Goal: Check status: Check status

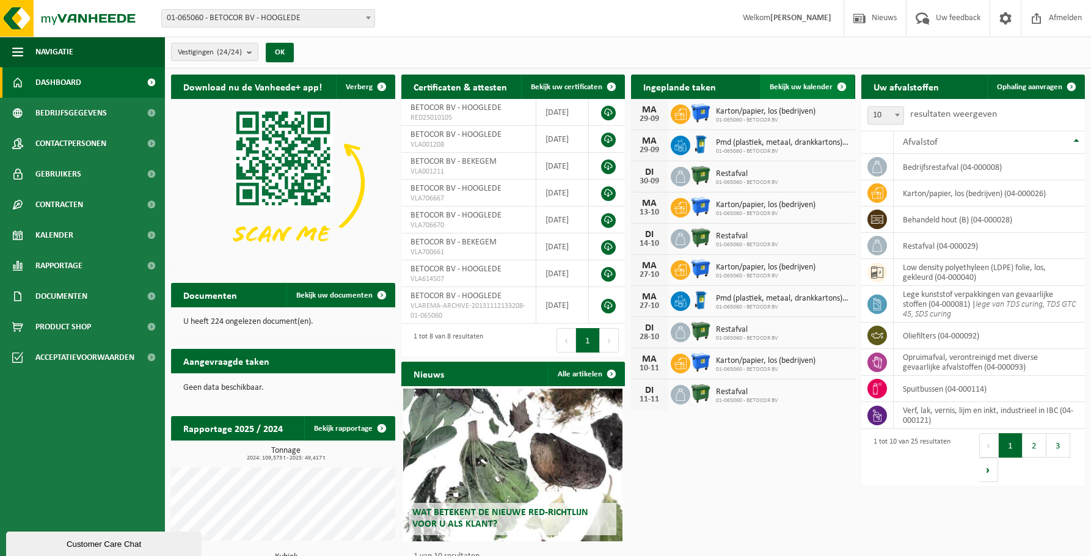
click at [826, 86] on span "Bekijk uw kalender" at bounding box center [801, 87] width 63 height 8
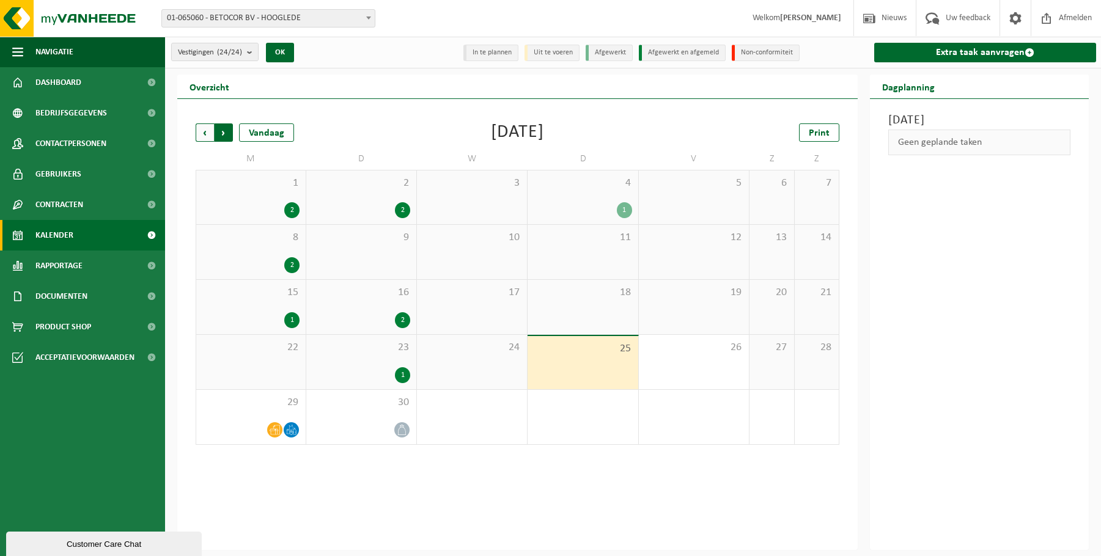
click at [202, 130] on span "Vorige" at bounding box center [205, 132] width 18 height 18
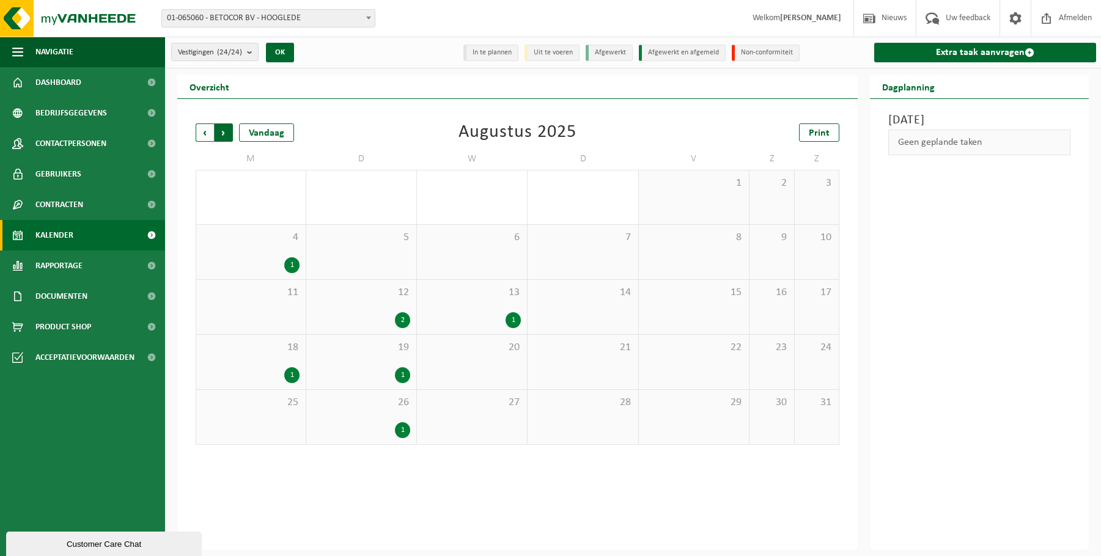
click at [207, 131] on span "Vorige" at bounding box center [205, 132] width 18 height 18
click at [225, 131] on span "Volgende" at bounding box center [223, 132] width 18 height 18
click at [293, 376] on div "1" at bounding box center [291, 375] width 15 height 16
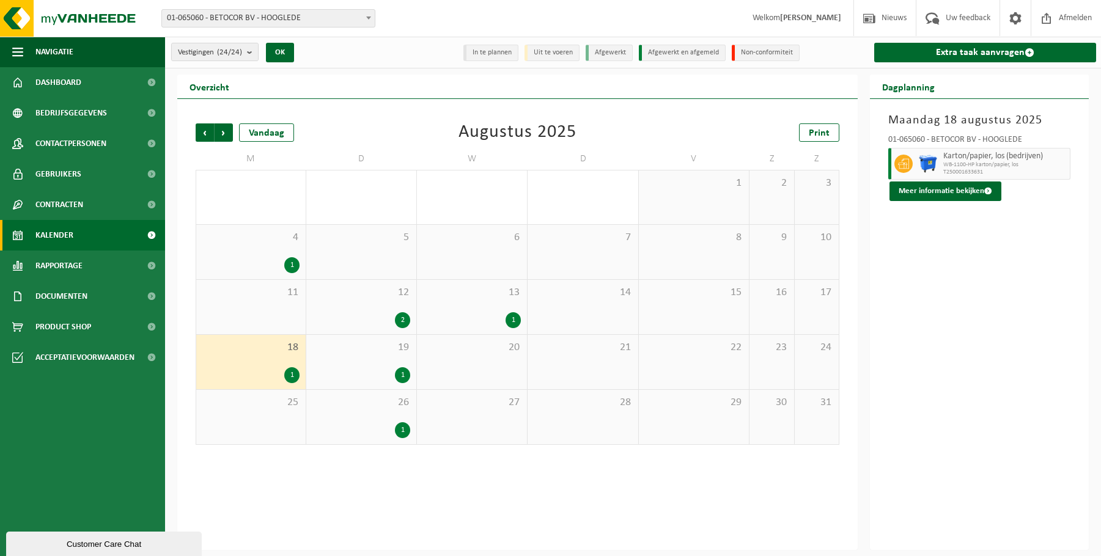
click at [296, 265] on div "1" at bounding box center [291, 265] width 15 height 16
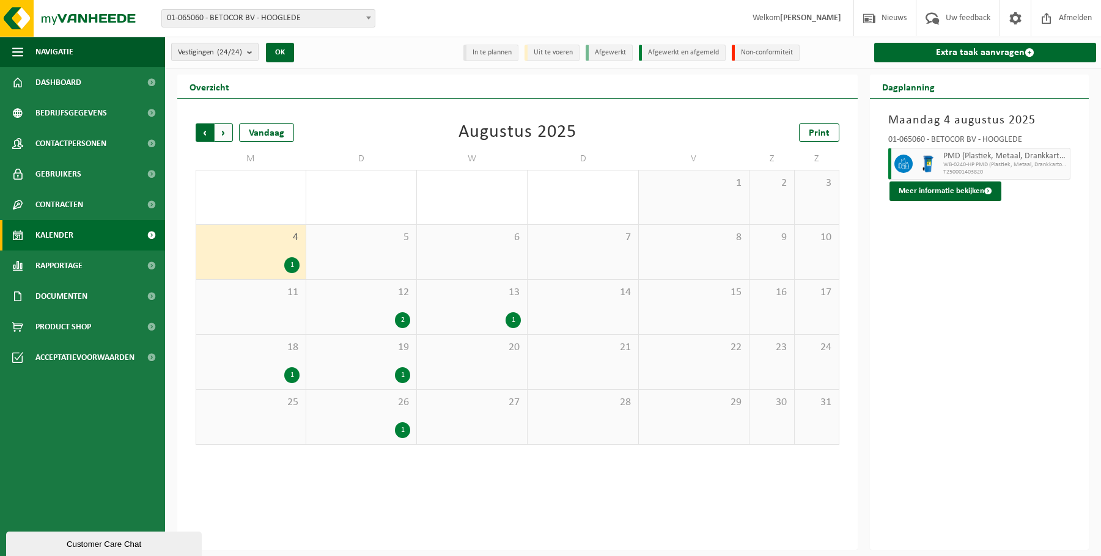
click at [227, 132] on span "Volgende" at bounding box center [223, 132] width 18 height 18
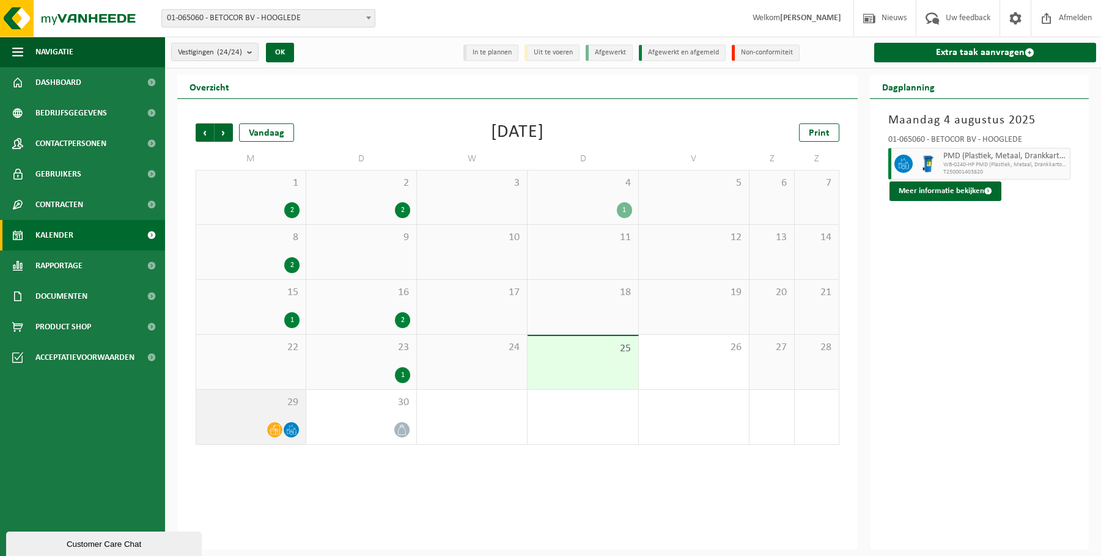
click at [295, 427] on icon at bounding box center [291, 430] width 10 height 10
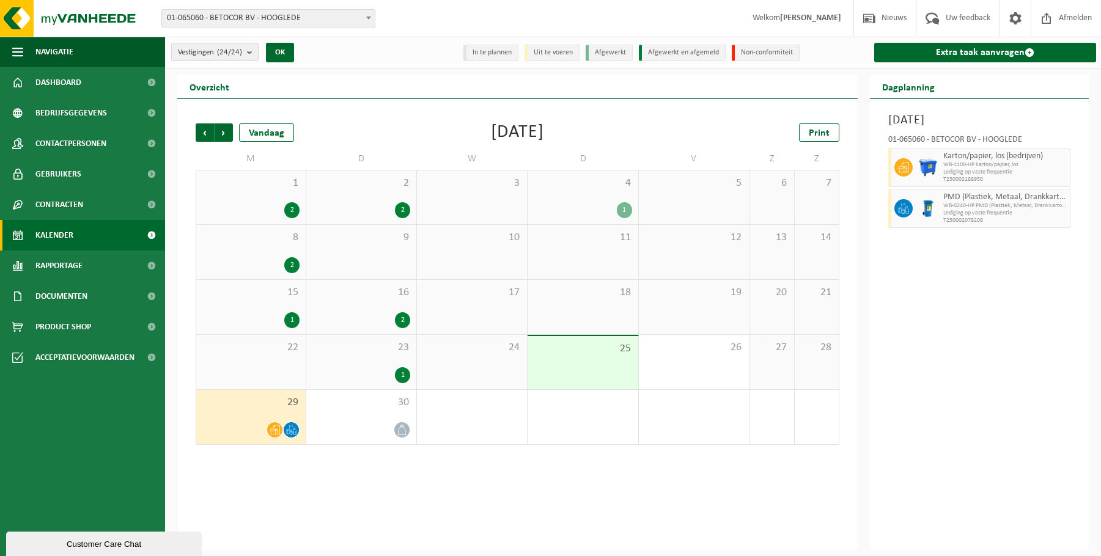
click at [961, 284] on div "Maandag 29 september 2025 01-065060 - BETOCOR BV - HOOGLEDE Karton/papier, los …" at bounding box center [979, 324] width 219 height 451
click at [959, 356] on div "Maandag 29 september 2025 01-065060 - BETOCOR BV - HOOGLEDE Karton/papier, los …" at bounding box center [979, 324] width 219 height 451
click at [629, 505] on div "Vorige Volgende Vandaag September 2025 Print M D W D V Z Z 1 2 2 2 3 4 1 5 6 7 …" at bounding box center [517, 324] width 680 height 451
